Goal: Information Seeking & Learning: Understand process/instructions

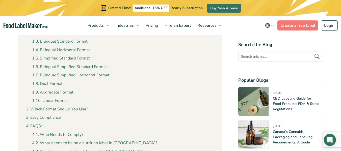
scroll to position [472, 0]
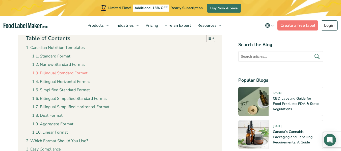
drag, startPoint x: 68, startPoint y: 71, endPoint x: 75, endPoint y: 74, distance: 7.4
click at [75, 74] on link "Bilingual Standard Format" at bounding box center [60, 73] width 56 height 7
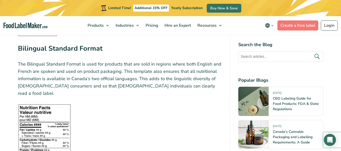
scroll to position [915, 0]
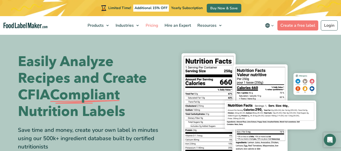
click at [150, 26] on span "Pricing" at bounding box center [151, 26] width 15 height 6
